Goal: Transaction & Acquisition: Book appointment/travel/reservation

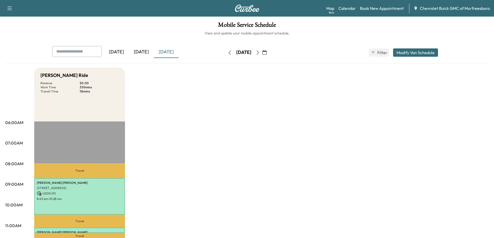
scroll to position [104, 0]
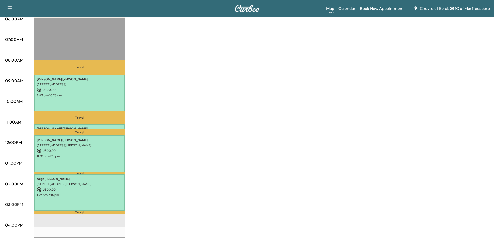
click at [381, 9] on link "Book New Appointment" at bounding box center [382, 8] width 44 height 6
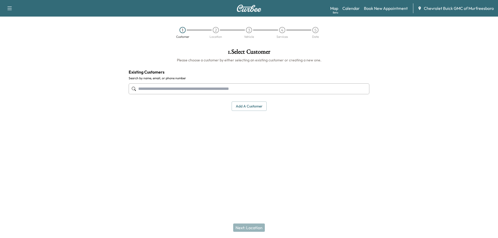
click at [186, 90] on input "text" at bounding box center [249, 88] width 241 height 11
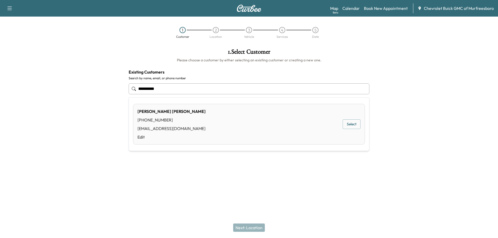
click at [202, 122] on div "[PERSON_NAME] [PHONE_NUMBER] [EMAIL_ADDRESS][DOMAIN_NAME] Edit Select" at bounding box center [249, 124] width 232 height 41
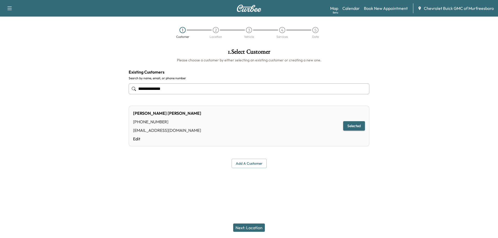
type input "**********"
click at [250, 228] on button "Next: Location" at bounding box center [249, 228] width 32 height 8
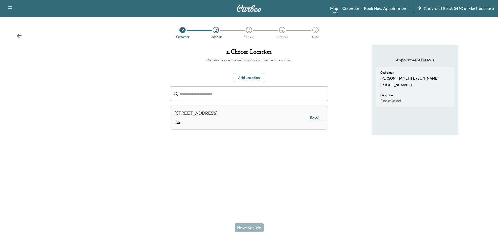
click at [313, 117] on button "Select" at bounding box center [314, 118] width 18 height 10
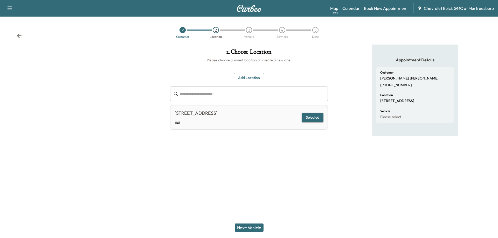
click at [251, 226] on button "Next: Vehicle" at bounding box center [249, 228] width 29 height 8
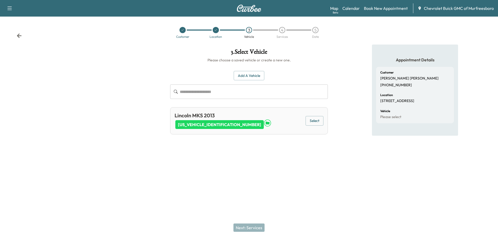
click at [315, 121] on button "Select" at bounding box center [314, 121] width 18 height 10
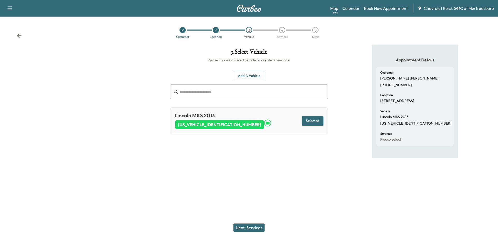
click at [256, 228] on button "Next: Services" at bounding box center [248, 228] width 31 height 8
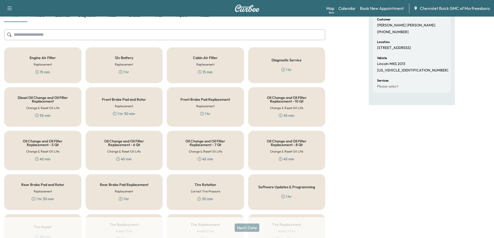
scroll to position [52, 0]
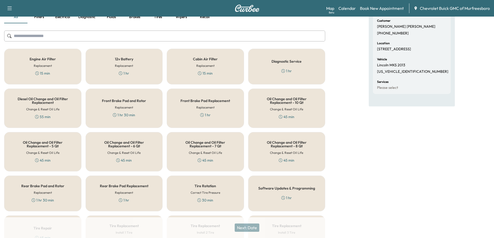
click at [205, 147] on h5 "Oil Change and Oil Filter Replacement - 7 Qt" at bounding box center [205, 144] width 60 height 7
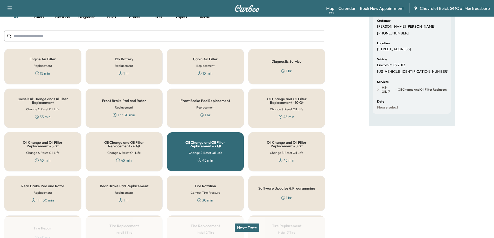
drag, startPoint x: 209, startPoint y: 193, endPoint x: 209, endPoint y: 188, distance: 4.1
click at [209, 193] on h6 "Correct Tire Pressure" at bounding box center [206, 193] width 30 height 5
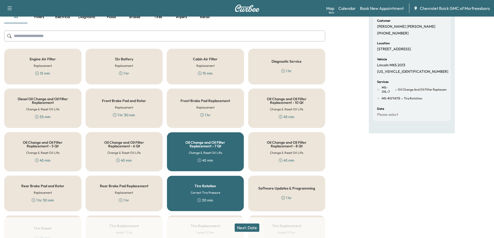
click at [251, 228] on button "Next: Date" at bounding box center [247, 228] width 25 height 8
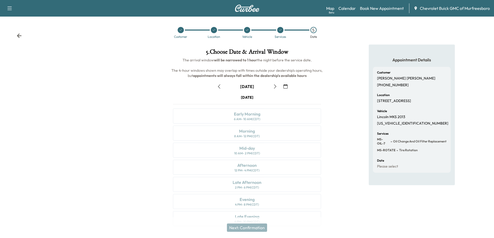
scroll to position [11, 0]
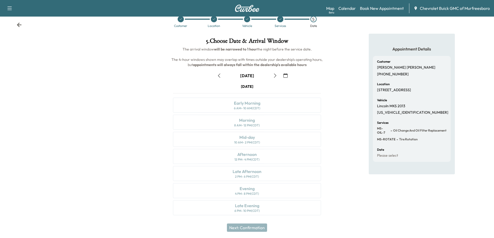
click at [17, 25] on icon at bounding box center [19, 25] width 5 height 4
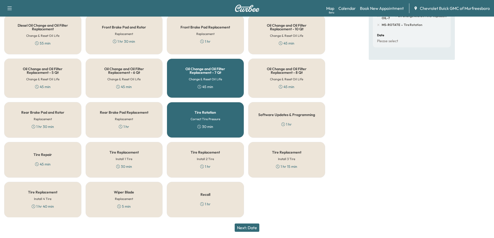
scroll to position [126, 0]
click at [251, 227] on button "Next: Date" at bounding box center [247, 228] width 25 height 8
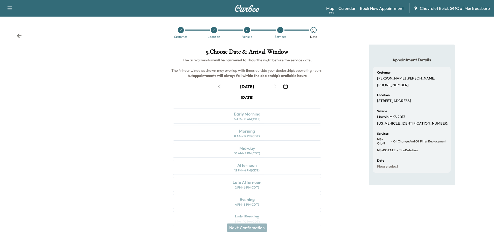
click at [248, 152] on div "[DATE] Early Morning 6 AM - 10 AM (CDT) Morning 8 AM - 12 PM (CDT) Mid-day 10 A…" at bounding box center [247, 161] width 156 height 133
click at [247, 151] on div "[DATE] Early Morning 6 AM - 10 AM (CDT) Morning 8 AM - 12 PM (CDT) Mid-day 10 A…" at bounding box center [247, 161] width 156 height 133
drag, startPoint x: 248, startPoint y: 123, endPoint x: 244, endPoint y: 119, distance: 5.9
click at [248, 122] on div "[DATE] Early Morning 6 AM - 10 AM (CDT) Morning 8 AM - 12 PM (CDT) Mid-day 10 A…" at bounding box center [247, 161] width 156 height 133
drag, startPoint x: 244, startPoint y: 117, endPoint x: 245, endPoint y: 121, distance: 3.6
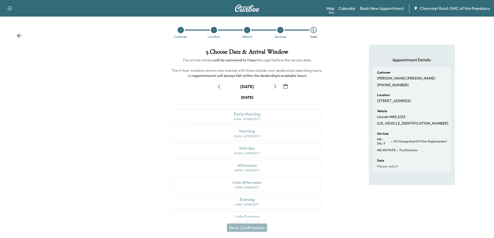
click at [244, 117] on div "[DATE] Early Morning 6 AM - 10 AM (CDT) Morning 8 AM - 12 PM (CDT) Mid-day 10 A…" at bounding box center [247, 161] width 156 height 133
drag, startPoint x: 236, startPoint y: 140, endPoint x: 247, endPoint y: 154, distance: 18.1
click at [239, 146] on div "[DATE] Early Morning 6 AM - 10 AM (CDT) Morning 8 AM - 12 PM (CDT) Mid-day 10 A…" at bounding box center [247, 161] width 156 height 133
drag, startPoint x: 260, startPoint y: 178, endPoint x: 262, endPoint y: 175, distance: 3.2
click at [261, 177] on div "[DATE] Early Morning 6 AM - 10 AM (CDT) Morning 8 AM - 12 PM (CDT) Mid-day 10 A…" at bounding box center [247, 161] width 156 height 133
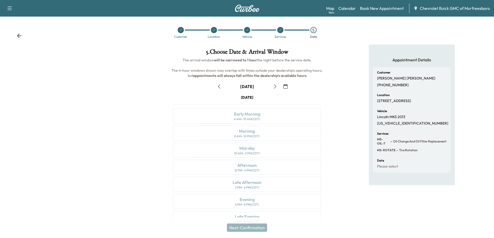
drag, startPoint x: 263, startPoint y: 184, endPoint x: 267, endPoint y: 189, distance: 6.6
click at [263, 185] on div "[DATE] Early Morning 6 AM - 10 AM (CDT) Morning 8 AM - 12 PM (CDT) Mid-day 10 A…" at bounding box center [247, 161] width 156 height 133
click at [245, 117] on div "[DATE] Early Morning 6 AM - 10 AM (CDT) Morning 8 AM - 12 PM (CDT) Mid-day 10 A…" at bounding box center [247, 161] width 156 height 133
click at [275, 87] on icon "button" at bounding box center [275, 86] width 4 height 4
click at [246, 117] on div "6 AM - 10 AM (CDT)" at bounding box center [247, 119] width 26 height 4
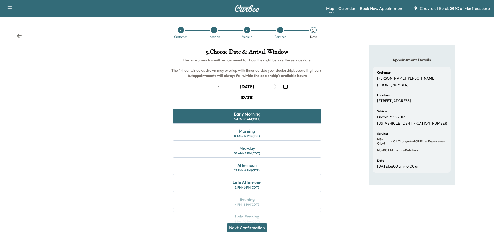
click at [257, 228] on button "Next: Confirmation" at bounding box center [247, 228] width 40 height 8
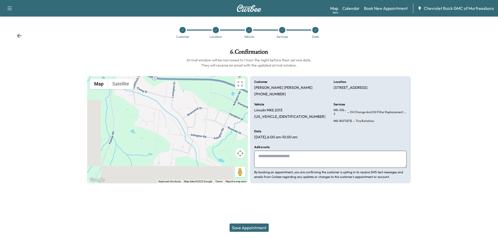
click at [254, 227] on button "Save Appointment" at bounding box center [248, 228] width 39 height 8
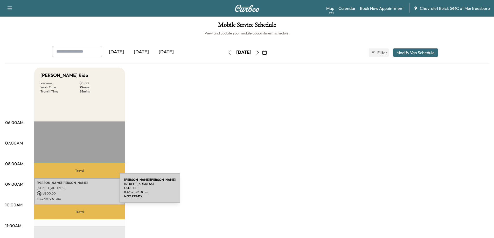
click at [81, 191] on p "USD 0.00" at bounding box center [80, 193] width 86 height 5
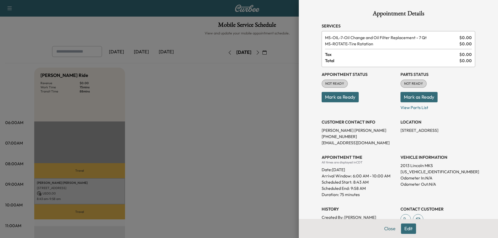
click at [332, 97] on button "Mark as Ready" at bounding box center [339, 97] width 37 height 10
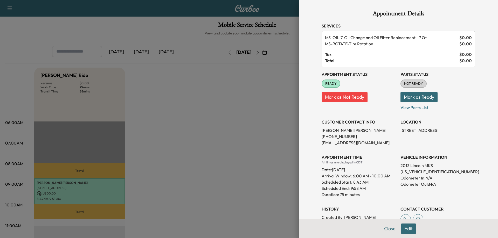
click at [231, 172] on div at bounding box center [249, 119] width 498 height 238
